Goal: Find specific page/section: Find specific page/section

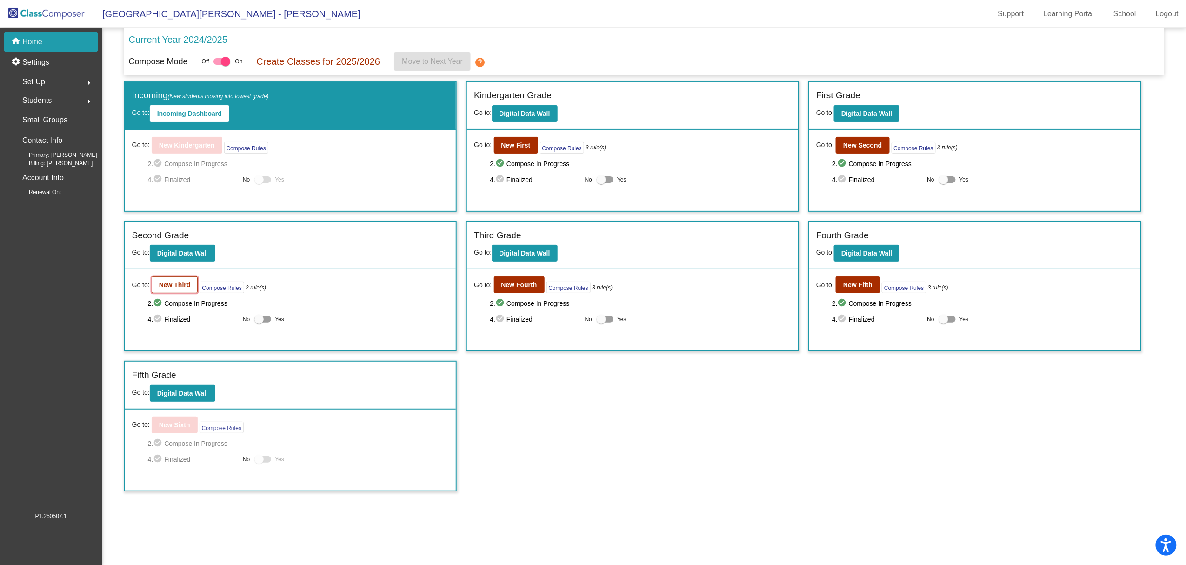
click at [177, 283] on b "New Third" at bounding box center [175, 284] width 32 height 7
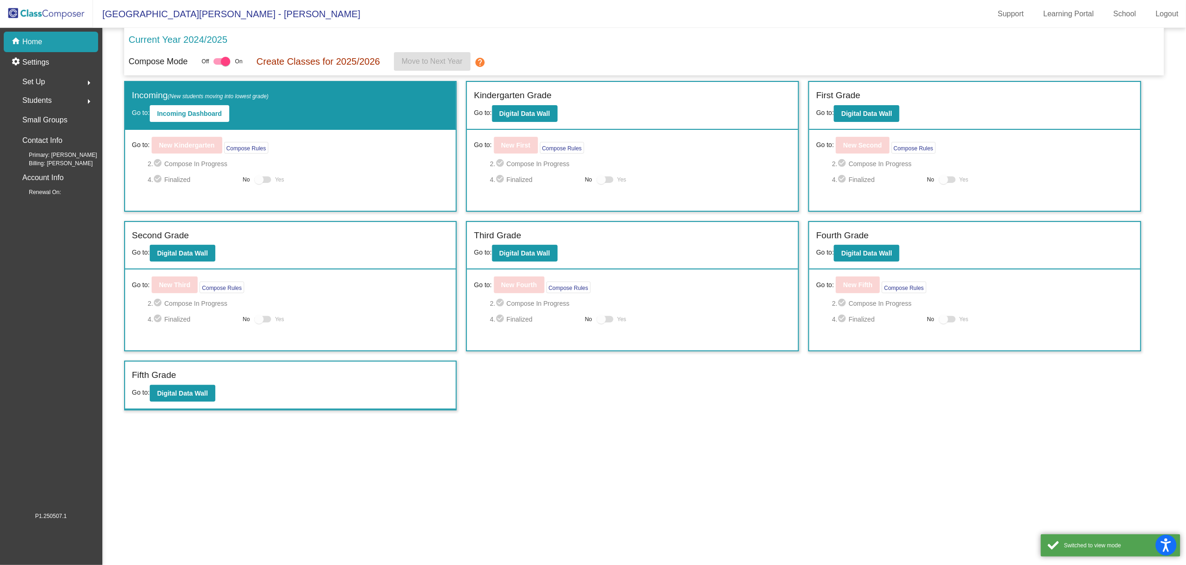
click at [653, 456] on mat-sidenav-content "Current Year 2024/2025 Compose Mode Off On Create Classes for 2025/2026 Move to…" at bounding box center [644, 296] width 1084 height 537
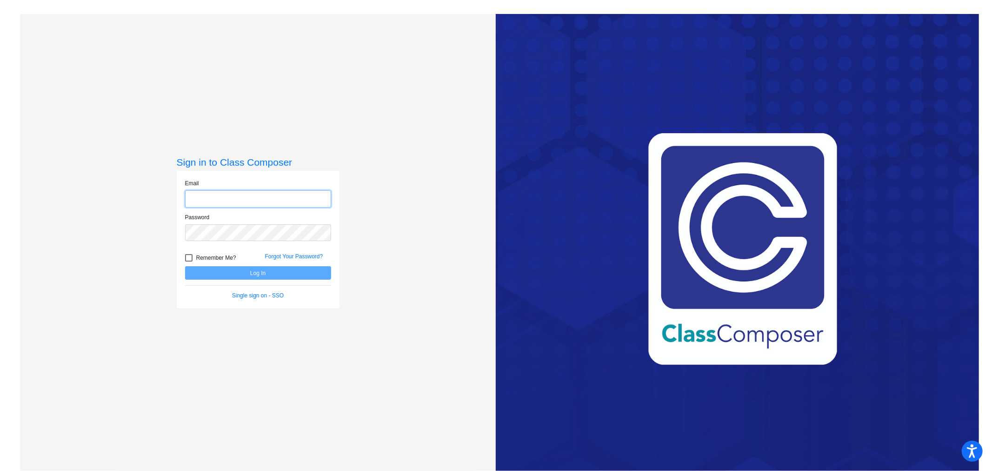
type input "[EMAIL_ADDRESS][PERSON_NAME][DOMAIN_NAME]"
click at [267, 277] on button "Log In" at bounding box center [258, 272] width 146 height 13
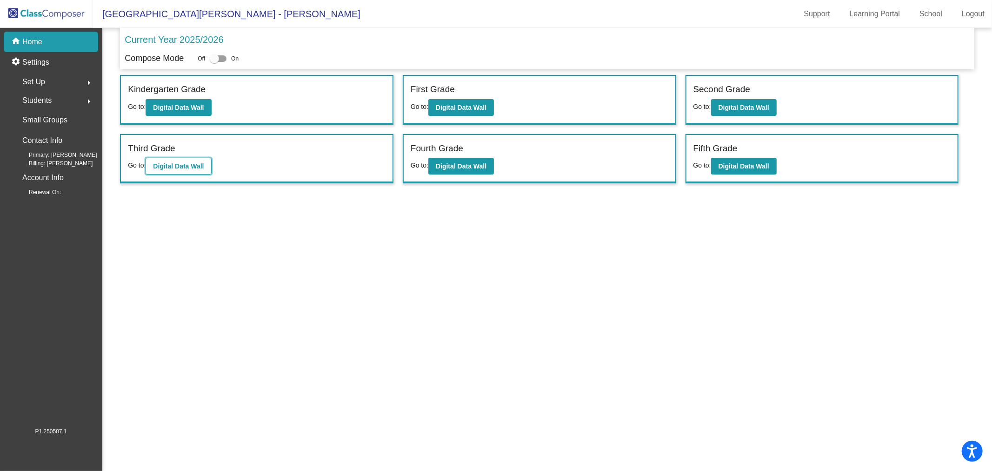
click at [178, 165] on b "Digital Data Wall" at bounding box center [178, 165] width 51 height 7
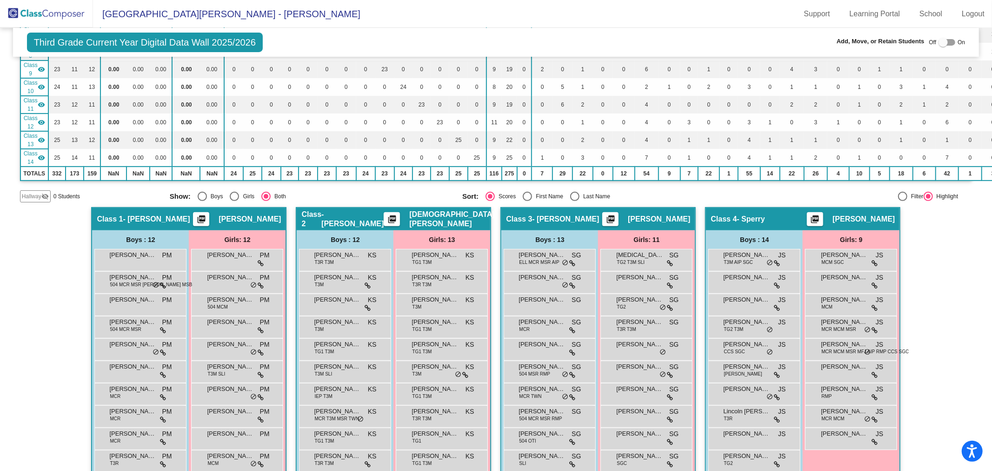
scroll to position [477, 0]
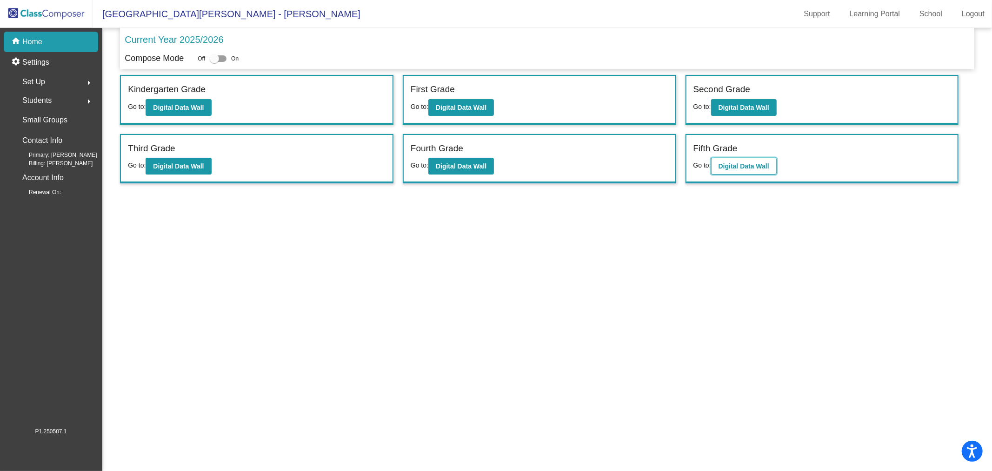
click at [740, 165] on b "Digital Data Wall" at bounding box center [744, 165] width 51 height 7
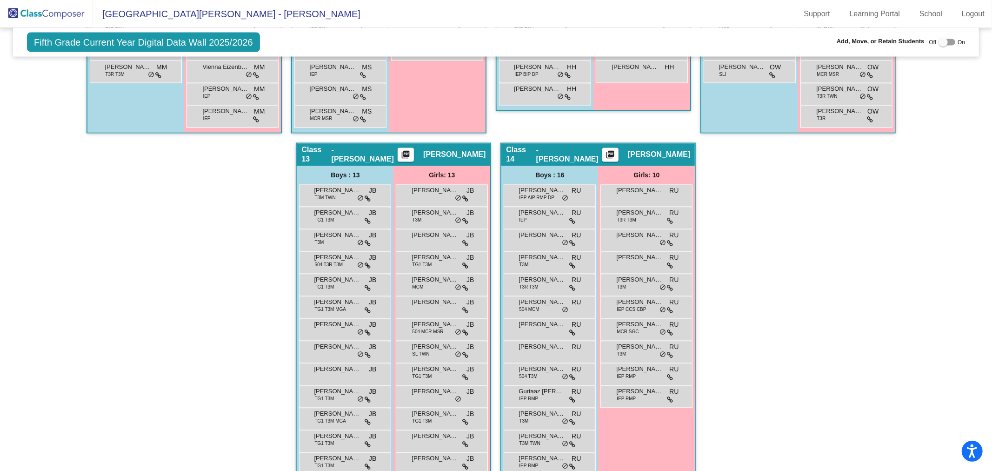
scroll to position [689, 0]
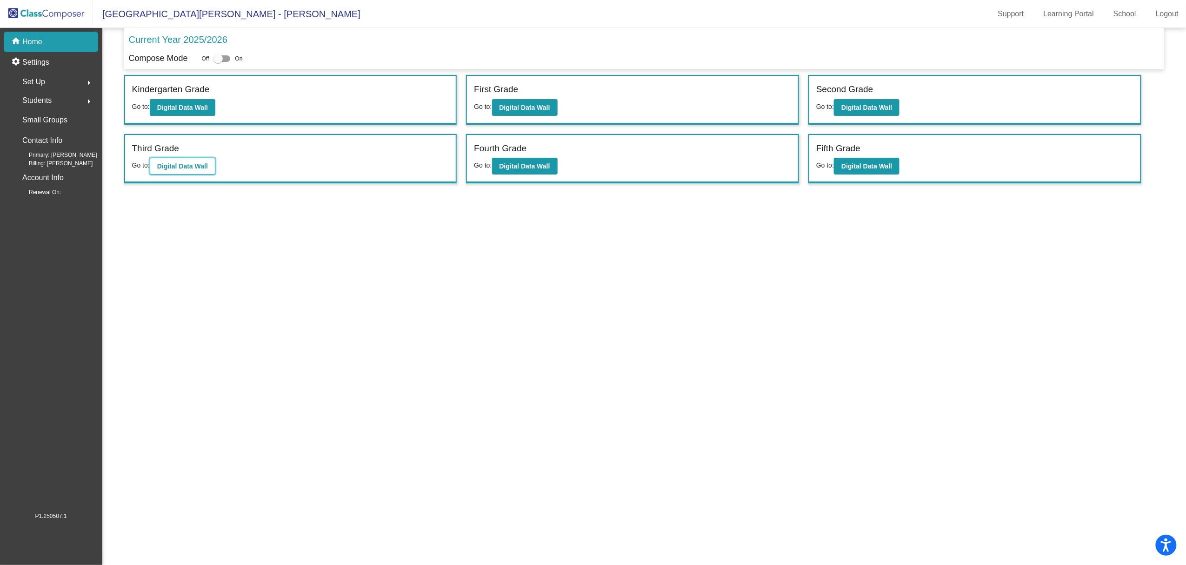
click at [185, 162] on b "Digital Data Wall" at bounding box center [182, 165] width 51 height 7
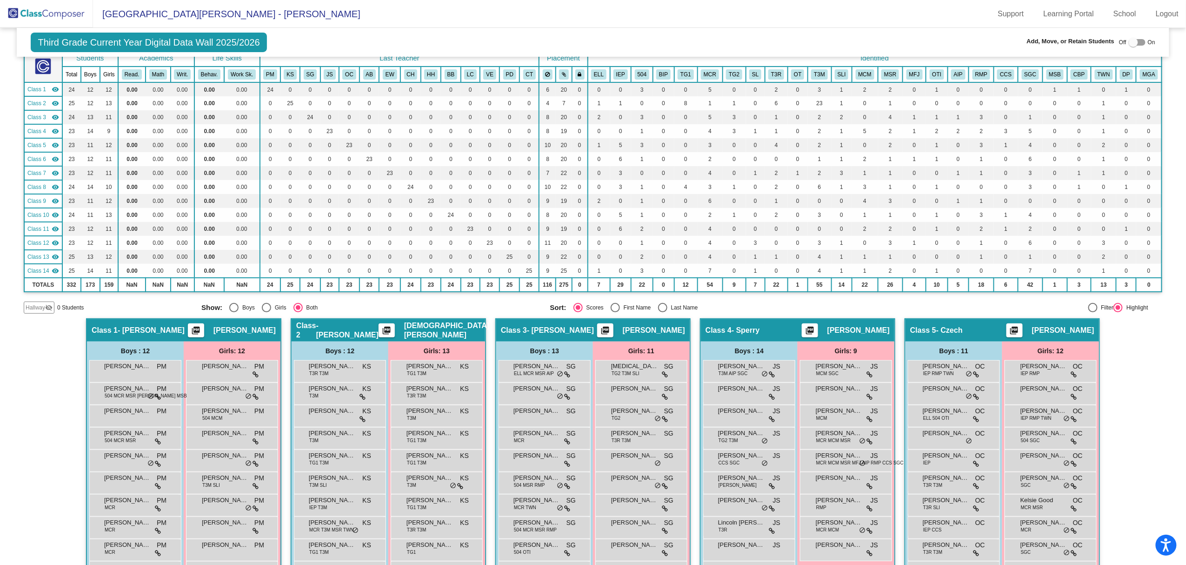
scroll to position [84, 0]
